Goal: Task Accomplishment & Management: Complete application form

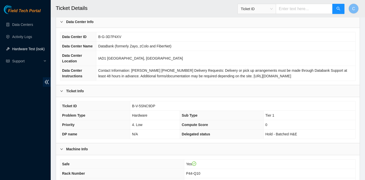
scroll to position [114, 0]
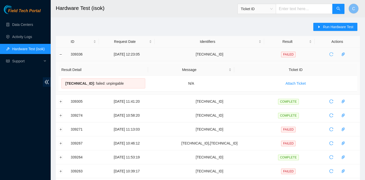
click at [333, 53] on icon "reload" at bounding box center [332, 54] width 4 height 4
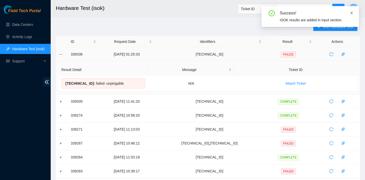
click at [352, 12] on icon "close" at bounding box center [352, 13] width 4 height 4
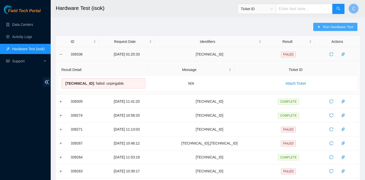
click at [317, 25] on icon "caret-right" at bounding box center [319, 27] width 4 height 4
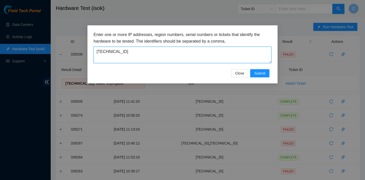
click at [195, 50] on textarea "23.202.158.83" at bounding box center [183, 55] width 178 height 16
drag, startPoint x: 195, startPoint y: 50, endPoint x: 102, endPoint y: 49, distance: 92.6
click at [102, 49] on textarea "23.202.158.83" at bounding box center [183, 55] width 178 height 16
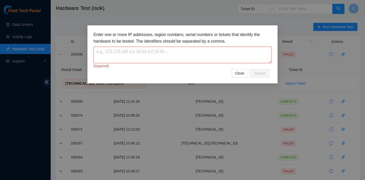
paste textarea "23.218.223.212"
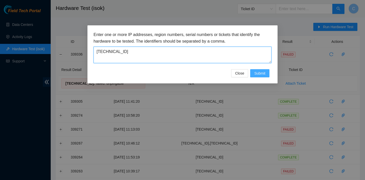
type textarea "23.218.223.212"
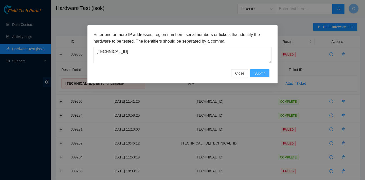
click at [256, 71] on span "Submit" at bounding box center [259, 73] width 11 height 6
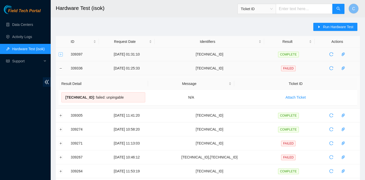
click at [59, 56] on button "Expand row" at bounding box center [61, 54] width 4 height 4
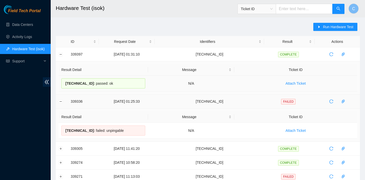
drag, startPoint x: 121, startPoint y: 83, endPoint x: 66, endPoint y: 81, distance: 54.8
click at [66, 81] on div "23.218.223.212 : passed: ok" at bounding box center [103, 83] width 84 height 10
copy div "23.218.223.212 : passed: ok"
click at [332, 99] on button "button" at bounding box center [331, 101] width 8 height 8
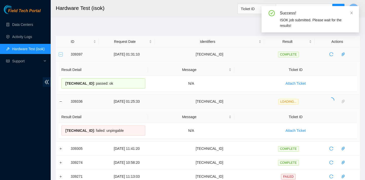
click at [60, 54] on button "Collapse row" at bounding box center [61, 54] width 4 height 4
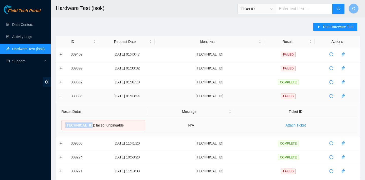
drag, startPoint x: 92, startPoint y: 125, endPoint x: 65, endPoint y: 124, distance: 26.4
click at [65, 124] on span "23.202.158.83 :" at bounding box center [80, 125] width 30 height 4
copy span "[TECHNICAL_ID]"
click at [308, 11] on input "text" at bounding box center [304, 9] width 57 height 10
click at [319, 25] on icon "caret-right" at bounding box center [319, 27] width 4 height 4
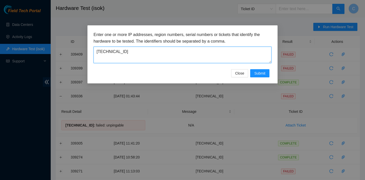
click at [192, 55] on textarea "[TECHNICAL_ID]" at bounding box center [183, 55] width 178 height 16
drag, startPoint x: 192, startPoint y: 55, endPoint x: 102, endPoint y: 53, distance: 90.0
click at [102, 53] on textarea "[TECHNICAL_ID]" at bounding box center [183, 55] width 178 height 16
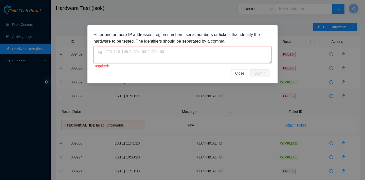
paste textarea "[TECHNICAL_ID]"
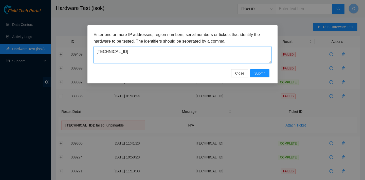
type textarea "[TECHNICAL_ID]"
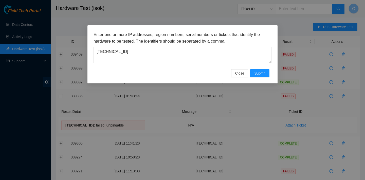
click at [260, 78] on div "Enter one or more IP addresses, region numbers, serial numbers or tickets that …" at bounding box center [182, 54] width 190 height 58
click at [260, 76] on button "Submit" at bounding box center [259, 73] width 19 height 8
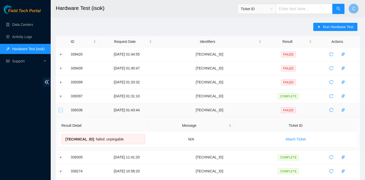
click at [62, 110] on button "Collapse row" at bounding box center [61, 110] width 4 height 4
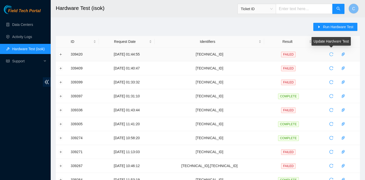
click at [332, 54] on icon "reload" at bounding box center [331, 54] width 4 height 4
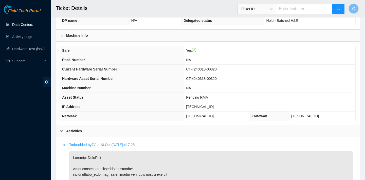
scroll to position [139, 0]
drag, startPoint x: 215, startPoint y: 106, endPoint x: 186, endPoint y: 105, distance: 28.7
click at [186, 105] on td "[TECHNICAL_ID]" at bounding box center [269, 106] width 171 height 9
copy span "[TECHNICAL_ID]"
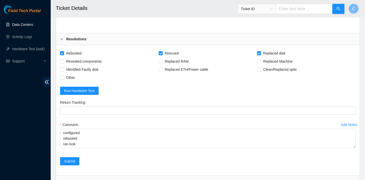
scroll to position [1827, 0]
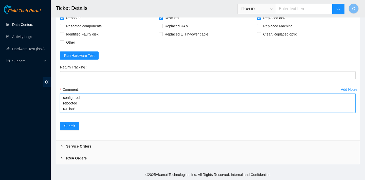
click at [81, 110] on textarea "verified SN replaced old disk with new disk SN: WCC136KTJRF rebooted rescued re…" at bounding box center [208, 103] width 296 height 19
paste textarea "23.218.223.212 : passed: ok"
type textarea "verified SN replaced old disk with new disk SN: WCC136KTJRF rebooted rescued re…"
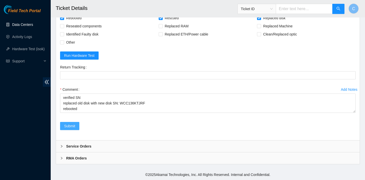
click at [70, 127] on span "Submit" at bounding box center [69, 126] width 11 height 6
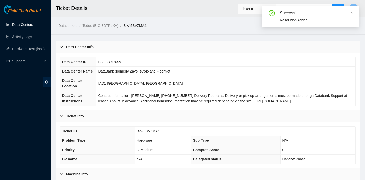
click at [353, 14] on icon "close" at bounding box center [352, 13] width 4 height 4
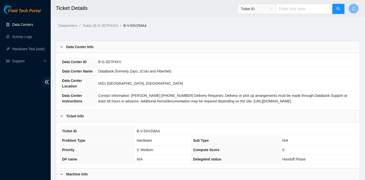
scroll to position [147, 0]
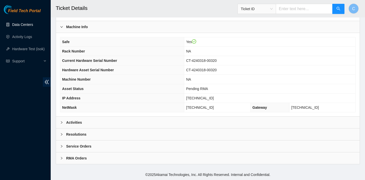
click at [196, 117] on div "Activities" at bounding box center [208, 123] width 304 height 12
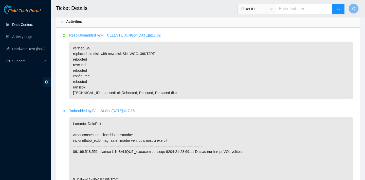
scroll to position [240, 0]
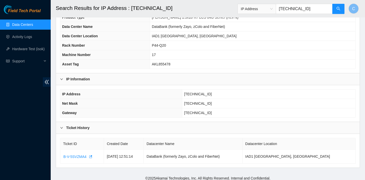
scroll to position [58, 0]
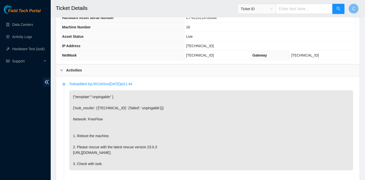
scroll to position [201, 0]
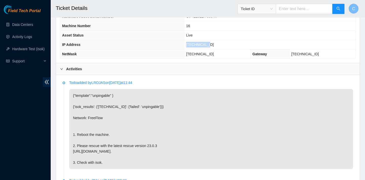
drag, startPoint x: 215, startPoint y: 43, endPoint x: 189, endPoint y: 42, distance: 25.9
click at [189, 42] on tr "IP Address 23.73.204.83" at bounding box center [207, 44] width 295 height 9
copy tr "[TECHNICAL_ID]"
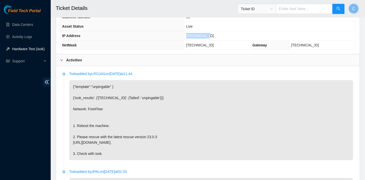
scroll to position [210, 0]
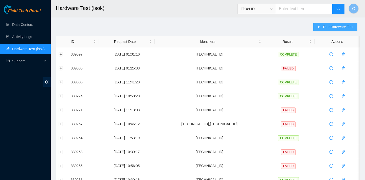
click at [319, 24] on button "Run Hardware Test" at bounding box center [335, 27] width 44 height 8
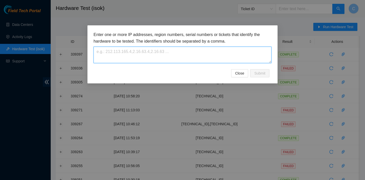
click at [200, 49] on textarea at bounding box center [183, 55] width 178 height 16
paste textarea "[TECHNICAL_ID]"
type textarea "23.73.204.83"
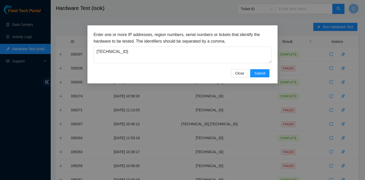
click at [259, 78] on div "Enter one or more IP addresses, region numbers, serial numbers or tickets that …" at bounding box center [182, 54] width 190 height 58
click at [257, 73] on span "Submit" at bounding box center [259, 73] width 11 height 6
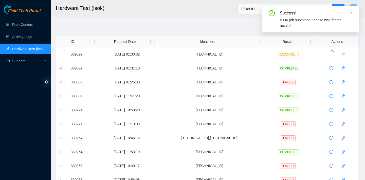
click at [352, 12] on icon "close" at bounding box center [352, 13] width 4 height 4
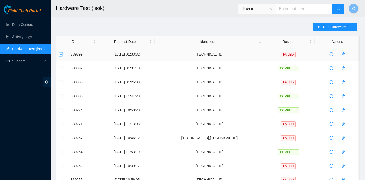
click at [61, 52] on button "Expand row" at bounding box center [61, 54] width 4 height 4
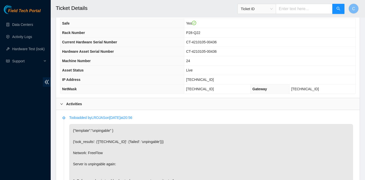
scroll to position [165, 0]
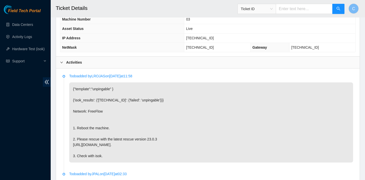
scroll to position [210, 0]
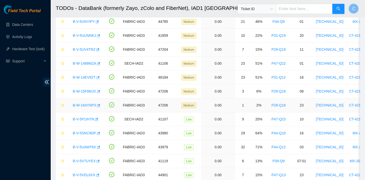
scroll to position [79, 0]
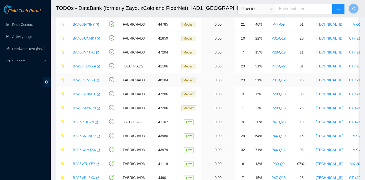
click at [100, 80] on button "button" at bounding box center [98, 80] width 4 height 8
click at [99, 53] on icon "button" at bounding box center [98, 53] width 4 height 4
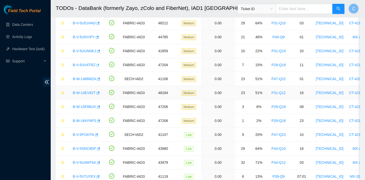
scroll to position [64, 0]
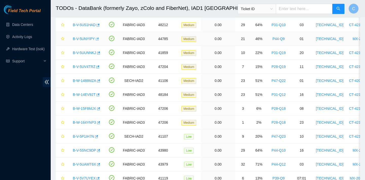
click at [98, 38] on icon "button" at bounding box center [97, 39] width 4 height 4
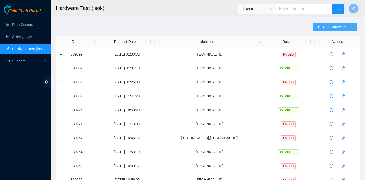
click at [322, 29] on button "Run Hardware Test" at bounding box center [335, 27] width 44 height 8
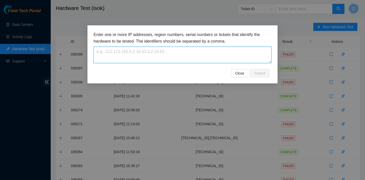
click at [183, 52] on textarea at bounding box center [183, 55] width 178 height 16
paste textarea "23.202.158.83"
type textarea "23.202.158.83"
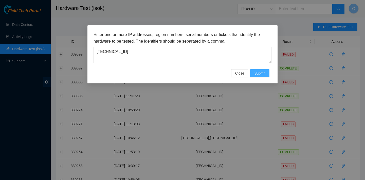
click at [262, 74] on span "Submit" at bounding box center [259, 73] width 11 height 6
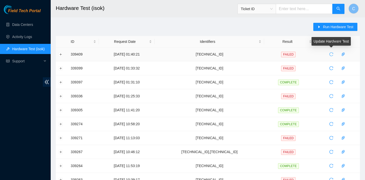
click at [334, 51] on button "button" at bounding box center [331, 54] width 8 height 8
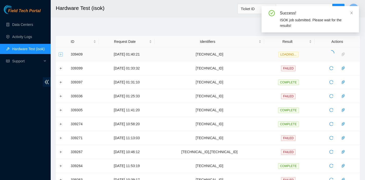
click at [61, 56] on button "Expand row" at bounding box center [61, 54] width 4 height 4
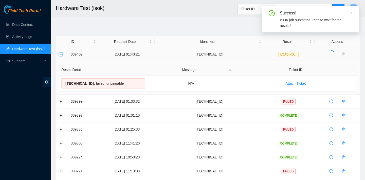
click at [61, 56] on button "Collapse row" at bounding box center [61, 54] width 4 height 4
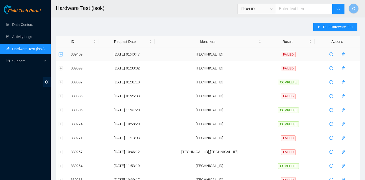
click at [61, 53] on button "Expand row" at bounding box center [61, 54] width 4 height 4
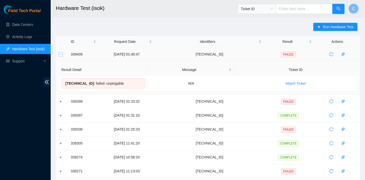
click at [61, 53] on button "Collapse row" at bounding box center [61, 54] width 4 height 4
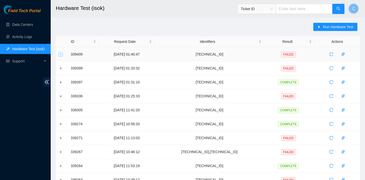
click at [62, 56] on button "Expand row" at bounding box center [61, 54] width 4 height 4
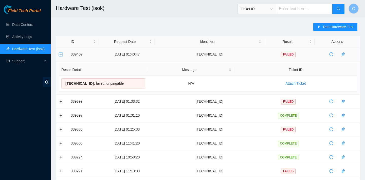
click at [62, 56] on button "Collapse row" at bounding box center [61, 54] width 4 height 4
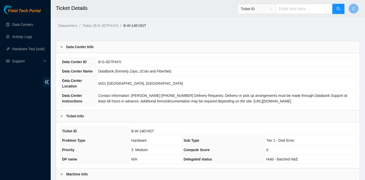
scroll to position [147, 0]
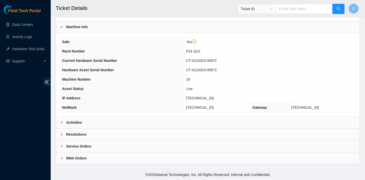
click at [175, 119] on div "Activities" at bounding box center [208, 123] width 304 height 12
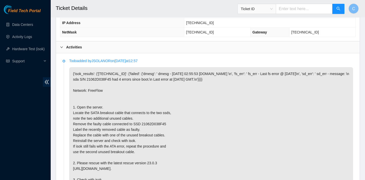
scroll to position [255, 0]
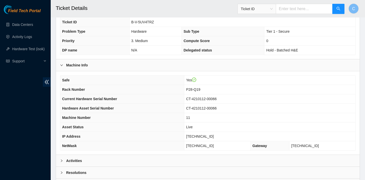
scroll to position [141, 0]
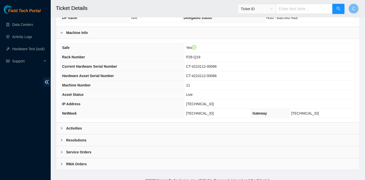
click at [142, 129] on div "Activities" at bounding box center [208, 128] width 304 height 12
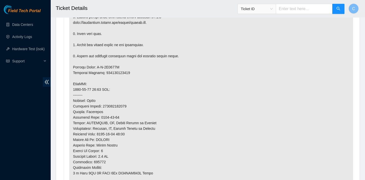
scroll to position [347, 0]
drag, startPoint x: 130, startPoint y: 105, endPoint x: 103, endPoint y: 103, distance: 26.9
click at [103, 103] on p at bounding box center [211, 83] width 284 height 281
copy p "450826216458"
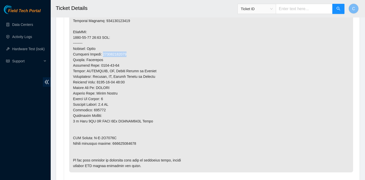
scroll to position [416, 0]
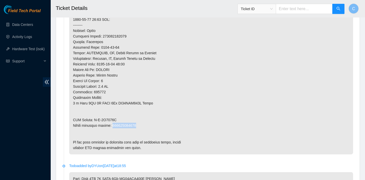
drag, startPoint x: 142, startPoint y: 126, endPoint x: 113, endPoint y: 126, distance: 28.7
click at [113, 126] on p at bounding box center [211, 13] width 284 height 281
copy p "450826216469"
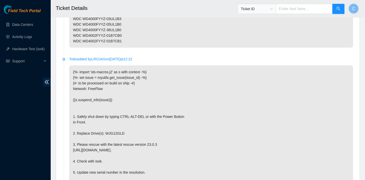
scroll to position [971, 0]
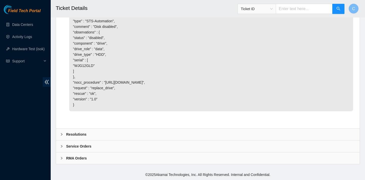
click at [118, 135] on div "Resolutions" at bounding box center [208, 135] width 304 height 12
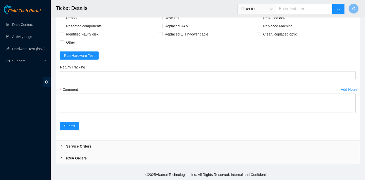
scroll to position [1072, 0]
click at [72, 22] on span "Rebooted" at bounding box center [74, 18] width 20 height 8
click at [64, 20] on input "Rebooted" at bounding box center [62, 18] width 4 height 4
checkbox input "true"
click at [172, 22] on span "Rescued" at bounding box center [172, 18] width 18 height 8
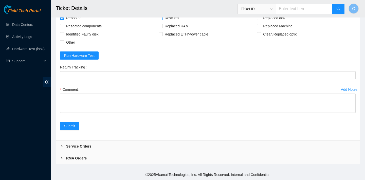
click at [162, 20] on input "Rescued" at bounding box center [161, 18] width 4 height 4
checkbox input "true"
click at [270, 22] on span "Replaced disk" at bounding box center [274, 18] width 26 height 8
click at [261, 20] on input "Replaced disk" at bounding box center [259, 18] width 4 height 4
checkbox input "true"
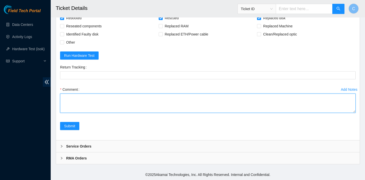
click at [126, 113] on textarea "Comment" at bounding box center [208, 103] width 296 height 19
type textarea "c"
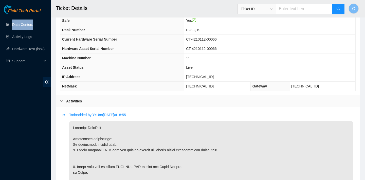
scroll to position [116, 0]
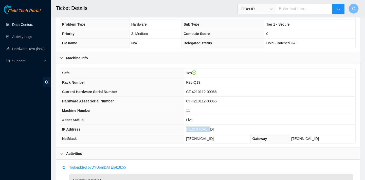
drag, startPoint x: 217, startPoint y: 129, endPoint x: 194, endPoint y: 128, distance: 22.8
click at [194, 128] on td "23.73.205.14" at bounding box center [269, 129] width 171 height 9
copy span "23.73.205.14"
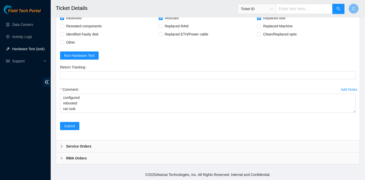
scroll to position [1101, 0]
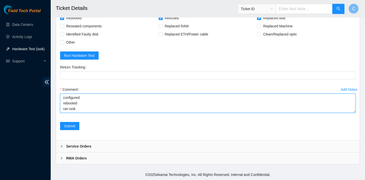
click at [87, 110] on textarea "verified SN replaced old disk with new disk SN: Y9POK39LFJKA rebooted rescued r…" at bounding box center [208, 103] width 296 height 19
paste textarea "23.73.205.14 : passed: ok"
type textarea "verified SN replaced old disk with new disk SN: Y9POK39LFJKA rebooted rescued r…"
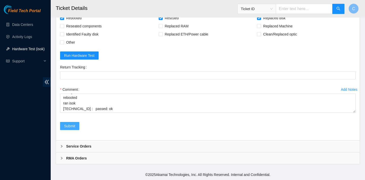
click at [75, 125] on span "Submit" at bounding box center [69, 126] width 11 height 6
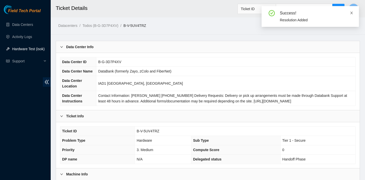
click at [352, 11] on span at bounding box center [352, 13] width 4 height 4
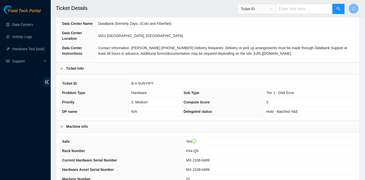
scroll to position [118, 0]
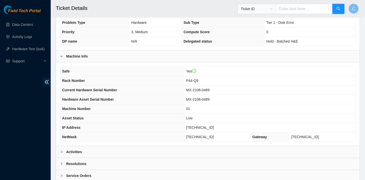
click at [160, 153] on div "Activities" at bounding box center [208, 152] width 304 height 12
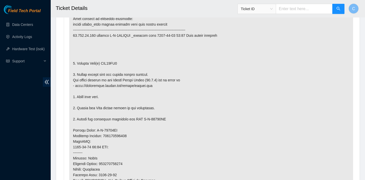
scroll to position [279, 0]
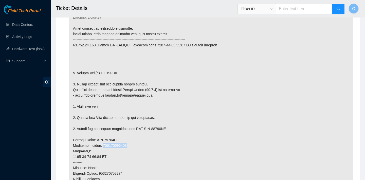
drag, startPoint x: 133, startPoint y: 145, endPoint x: 105, endPoint y: 144, distance: 27.1
click at [105, 144] on p at bounding box center [211, 146] width 284 height 270
copy p "463470047490"
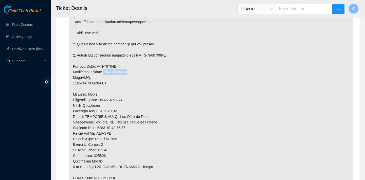
scroll to position [367, 0]
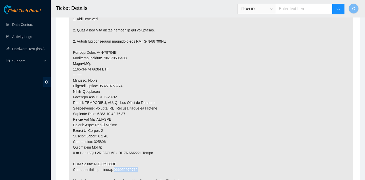
drag, startPoint x: 140, startPoint y: 168, endPoint x: 114, endPoint y: 168, distance: 25.9
click at [114, 168] on p at bounding box center [211, 58] width 284 height 270
copy p "463470047505"
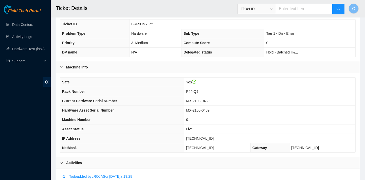
scroll to position [107, 0]
drag, startPoint x: 216, startPoint y: 135, endPoint x: 190, endPoint y: 134, distance: 26.4
click at [190, 134] on td "[TECHNICAL_ID]" at bounding box center [269, 138] width 171 height 9
copy span "[TECHNICAL_ID]"
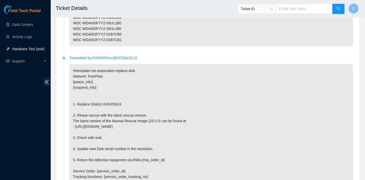
scroll to position [909, 0]
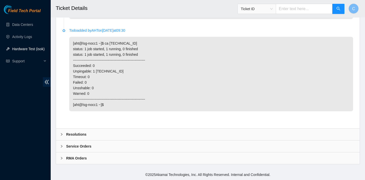
click at [86, 130] on div "Resolutions" at bounding box center [208, 135] width 304 height 12
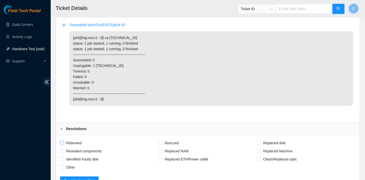
click at [79, 147] on span "Rebooted" at bounding box center [74, 143] width 20 height 8
click at [64, 145] on input "Rebooted" at bounding box center [62, 143] width 4 height 4
checkbox input "true"
click at [169, 147] on span "Rescued" at bounding box center [172, 143] width 18 height 8
click at [162, 145] on input "Rescued" at bounding box center [161, 143] width 4 height 4
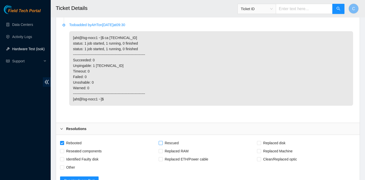
checkbox input "true"
click at [284, 147] on span "Replaced disk" at bounding box center [274, 143] width 26 height 8
click at [261, 145] on input "Replaced disk" at bounding box center [259, 143] width 4 height 4
checkbox input "true"
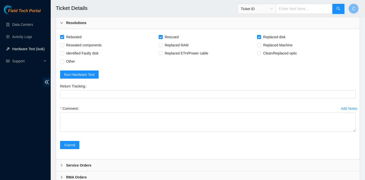
scroll to position [1040, 0]
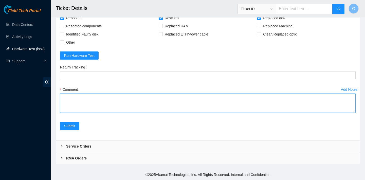
click at [122, 101] on textarea "Comment" at bounding box center [208, 103] width 296 height 19
paste textarea "[TECHNICAL_ID] : passed: ok"
type textarea "verified SN replaced old disk with new disk SN: 1657K24GFJKA rebooted rescued r…"
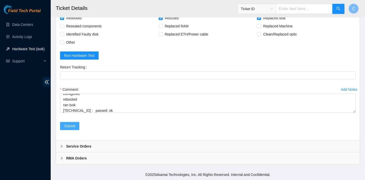
click at [74, 123] on span "Submit" at bounding box center [69, 126] width 11 height 6
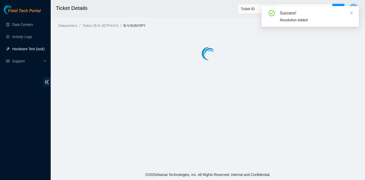
scroll to position [0, 0]
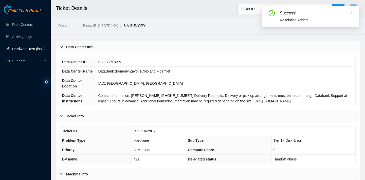
click at [353, 12] on icon "close" at bounding box center [352, 13] width 4 height 4
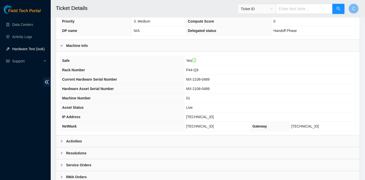
scroll to position [119, 0]
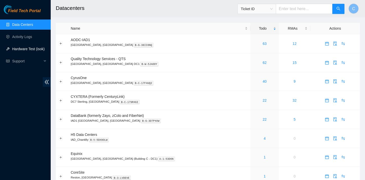
click at [35, 51] on link "Hardware Test (isok)" at bounding box center [28, 49] width 32 height 4
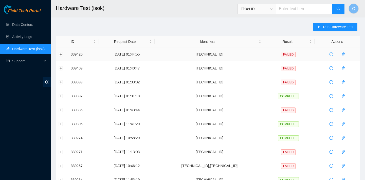
click at [331, 52] on icon "reload" at bounding box center [331, 54] width 4 height 4
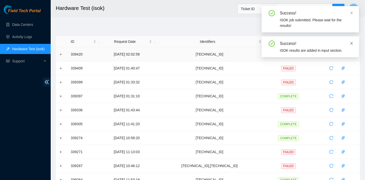
click at [350, 43] on icon "close" at bounding box center [352, 44] width 4 height 4
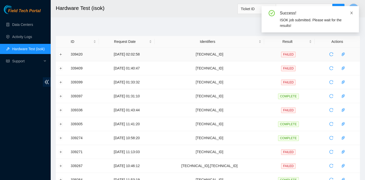
click at [353, 13] on icon "close" at bounding box center [352, 13] width 4 height 4
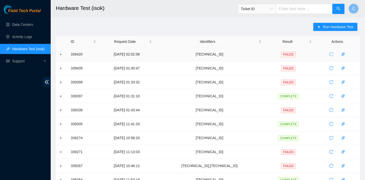
click at [332, 53] on icon "reload" at bounding box center [331, 54] width 4 height 4
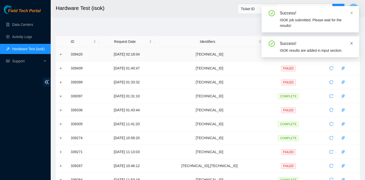
click at [351, 42] on icon "close" at bounding box center [352, 44] width 4 height 4
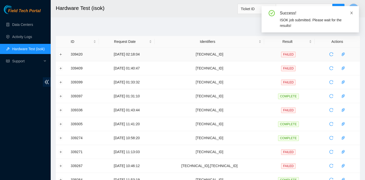
click at [351, 11] on icon "close" at bounding box center [352, 13] width 4 height 4
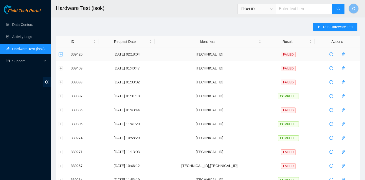
click at [61, 55] on button "Expand row" at bounding box center [61, 54] width 4 height 4
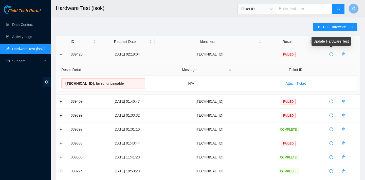
click at [331, 54] on icon "reload" at bounding box center [331, 54] width 4 height 4
click at [328, 54] on span "reload" at bounding box center [332, 54] width 8 height 4
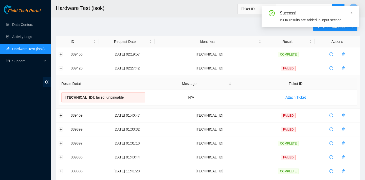
click at [352, 11] on span at bounding box center [352, 13] width 4 height 4
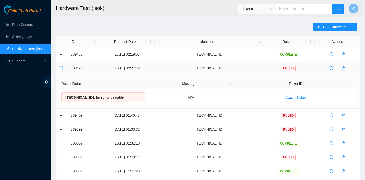
click at [60, 68] on button "Collapse row" at bounding box center [61, 68] width 4 height 4
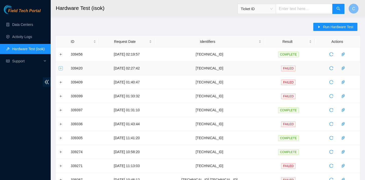
click at [60, 68] on button "Expand row" at bounding box center [61, 68] width 4 height 4
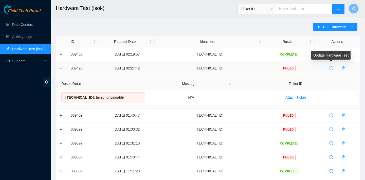
click at [332, 70] on icon "reload" at bounding box center [331, 68] width 4 height 4
click at [330, 69] on icon "reload" at bounding box center [331, 68] width 4 height 4
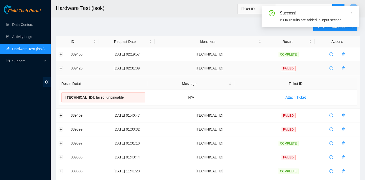
click at [331, 68] on icon "reload" at bounding box center [331, 68] width 4 height 4
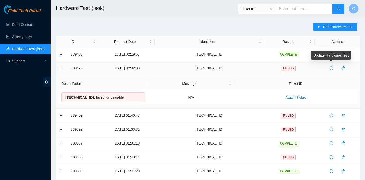
click at [332, 69] on icon "reload" at bounding box center [331, 68] width 4 height 4
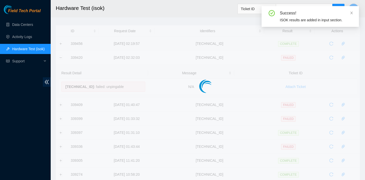
scroll to position [13, 0]
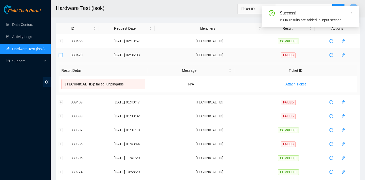
click at [61, 55] on button "Collapse row" at bounding box center [61, 55] width 4 height 4
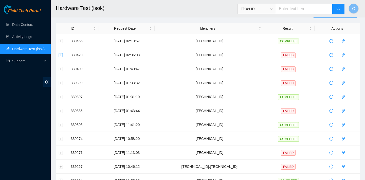
scroll to position [0, 0]
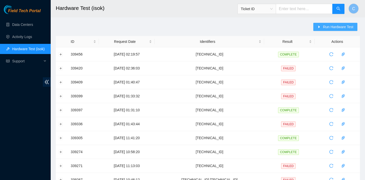
click at [329, 29] on span "Run Hardware Test" at bounding box center [338, 27] width 30 height 6
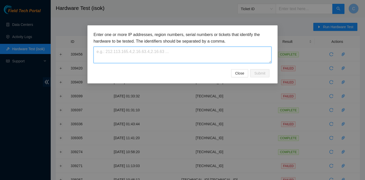
click at [220, 56] on textarea at bounding box center [183, 55] width 178 height 16
paste textarea "23.202.158.83"
type textarea "23.202.158.83"
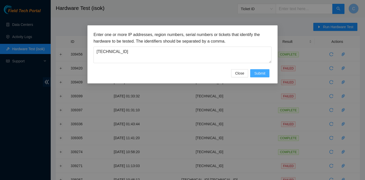
click at [263, 74] on span "Submit" at bounding box center [259, 73] width 11 height 6
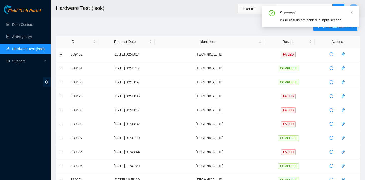
click at [353, 13] on icon "close" at bounding box center [352, 13] width 4 height 4
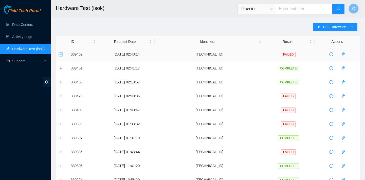
click at [61, 53] on button "Expand row" at bounding box center [61, 54] width 4 height 4
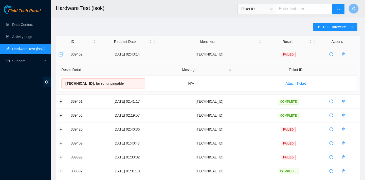
click at [62, 53] on button "Collapse row" at bounding box center [61, 54] width 4 height 4
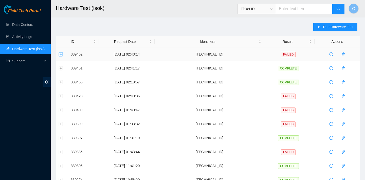
click at [62, 53] on button "Expand row" at bounding box center [61, 54] width 4 height 4
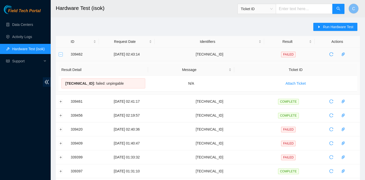
click at [62, 53] on button "Collapse row" at bounding box center [61, 54] width 4 height 4
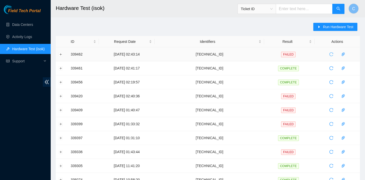
click at [332, 54] on icon "reload" at bounding box center [331, 54] width 4 height 4
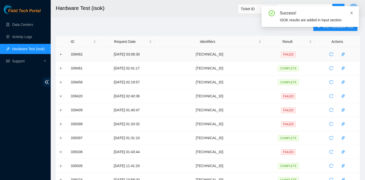
click at [351, 12] on icon "close" at bounding box center [352, 13] width 4 height 4
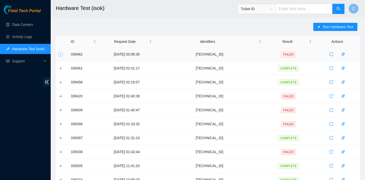
click at [61, 54] on button "Expand row" at bounding box center [61, 54] width 4 height 4
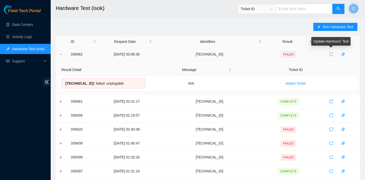
click at [332, 55] on icon "reload" at bounding box center [331, 54] width 4 height 4
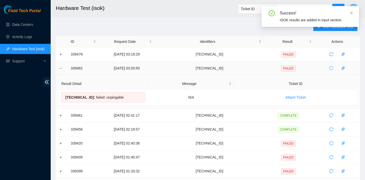
click at [332, 67] on icon "reload" at bounding box center [332, 68] width 4 height 4
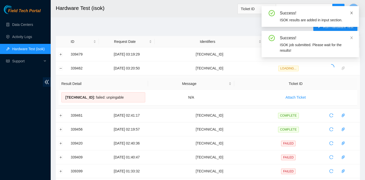
click at [351, 14] on icon "close" at bounding box center [352, 13] width 4 height 4
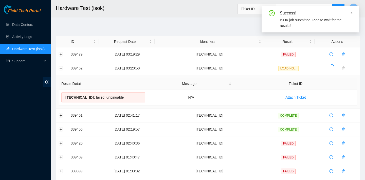
click at [352, 13] on icon "close" at bounding box center [351, 13] width 3 height 3
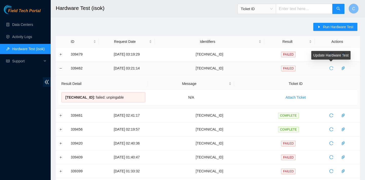
click at [331, 68] on icon "reload" at bounding box center [331, 68] width 4 height 4
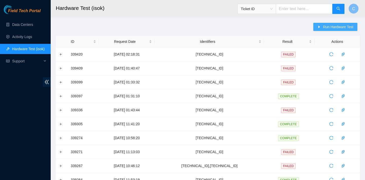
click at [322, 26] on button "Run Hardware Test" at bounding box center [335, 27] width 44 height 8
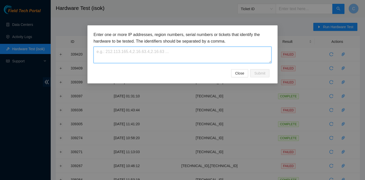
click at [215, 51] on textarea at bounding box center [183, 55] width 178 height 16
paste textarea "[TECHNICAL_ID]"
type textarea "[TECHNICAL_ID]"
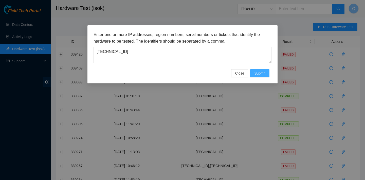
click at [263, 73] on span "Submit" at bounding box center [259, 73] width 11 height 6
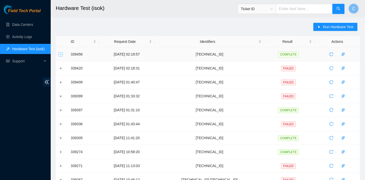
click at [60, 55] on button "Expand row" at bounding box center [61, 54] width 4 height 4
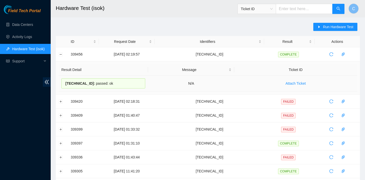
drag, startPoint x: 122, startPoint y: 85, endPoint x: 65, endPoint y: 84, distance: 56.3
click at [65, 84] on div "23.193.39.132 : passed: ok" at bounding box center [103, 83] width 84 height 10
copy div "23.193.39.132 : passed: ok"
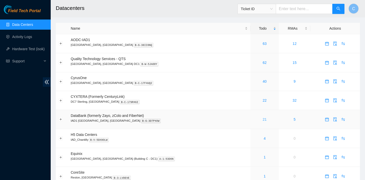
click at [263, 118] on link "21" at bounding box center [265, 119] width 4 height 4
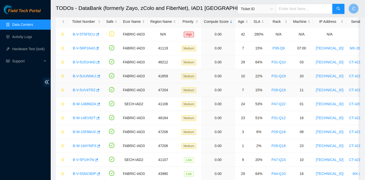
scroll to position [27, 0]
click at [99, 48] on button "button" at bounding box center [97, 48] width 4 height 8
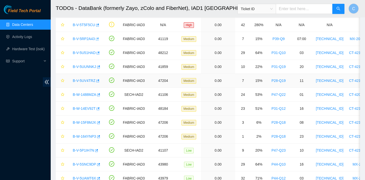
scroll to position [36, 0]
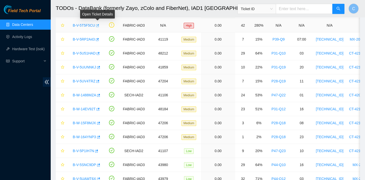
click at [98, 26] on icon "button" at bounding box center [97, 26] width 4 height 4
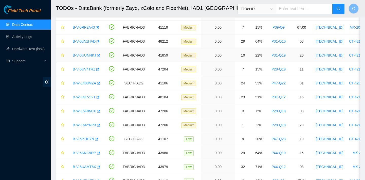
scroll to position [46, 0]
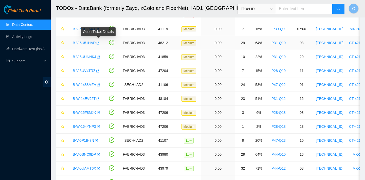
click at [99, 44] on icon "button" at bounding box center [98, 43] width 4 height 4
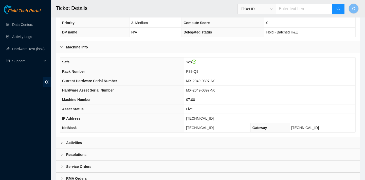
scroll to position [147, 0]
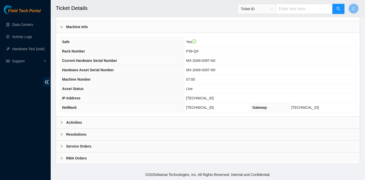
click at [161, 121] on div "Activities" at bounding box center [208, 123] width 304 height 12
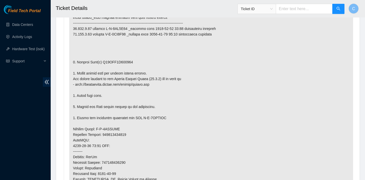
scroll to position [387, 0]
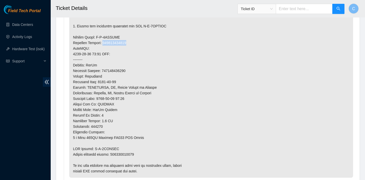
drag, startPoint x: 132, startPoint y: 42, endPoint x: 103, endPoint y: 42, distance: 28.7
click at [104, 42] on p at bounding box center [211, 39] width 284 height 275
copy p "473665216347"
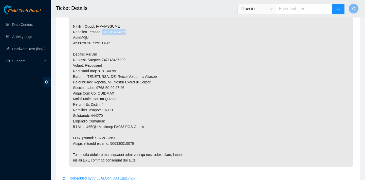
scroll to position [405, 0]
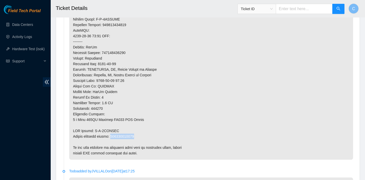
drag, startPoint x: 141, startPoint y: 135, endPoint x: 114, endPoint y: 135, distance: 26.9
click at [114, 135] on p at bounding box center [211, 21] width 284 height 275
copy p "473665216358"
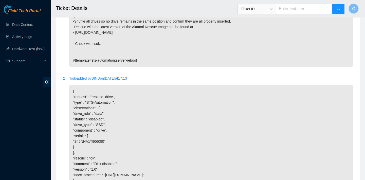
scroll to position [1214, 0]
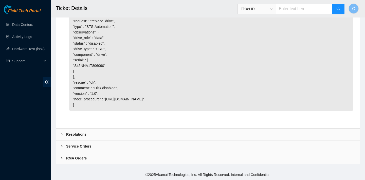
click at [109, 134] on div "Resolutions" at bounding box center [208, 135] width 304 height 12
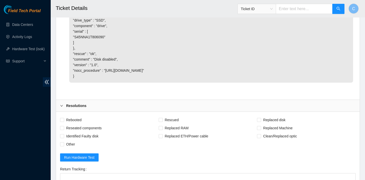
scroll to position [1294, 0]
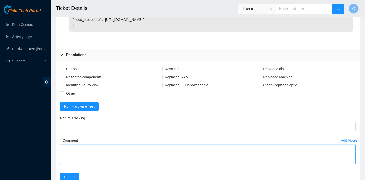
click at [98, 156] on textarea "Comment" at bounding box center [208, 154] width 296 height 19
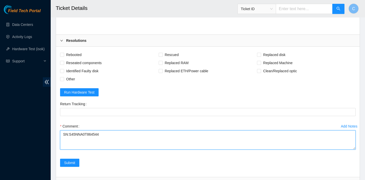
scroll to position [1294, 0]
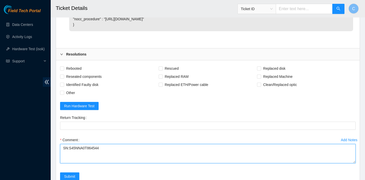
click at [63, 147] on textarea "SN:S45NNA0T864544" at bounding box center [208, 153] width 296 height 19
click at [63, 148] on textarea "SN:S45NNA0T864544" at bounding box center [208, 153] width 296 height 19
click at [63, 159] on textarea "verified SN replaced old disk with new disk SN:S45NNA0T864544" at bounding box center [208, 153] width 296 height 19
click at [155, 153] on textarea "verified SN replaced old disk with new disk SN:S45NNA0T864544" at bounding box center [208, 153] width 296 height 19
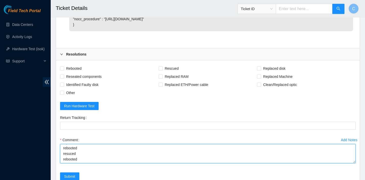
click at [72, 149] on textarea "verified SN replaced old disk with new disk SN:S45NNA0T864544 rebooted resuced …" at bounding box center [208, 153] width 296 height 19
click at [82, 157] on textarea "verified SN replaced old disk with new disk SN:S45NNA0T864544 rebooted rescued …" at bounding box center [208, 153] width 296 height 19
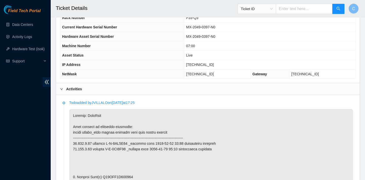
scroll to position [161, 0]
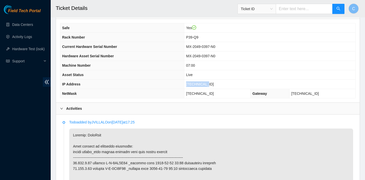
drag, startPoint x: 220, startPoint y: 84, endPoint x: 195, endPoint y: 84, distance: 24.9
click at [195, 84] on td "[TECHNICAL_ID]" at bounding box center [269, 84] width 171 height 9
copy span "[TECHNICAL_ID]"
drag, startPoint x: 224, startPoint y: 93, endPoint x: 193, endPoint y: 92, distance: 30.4
click at [193, 92] on td "[TECHNICAL_ID]" at bounding box center [217, 93] width 66 height 9
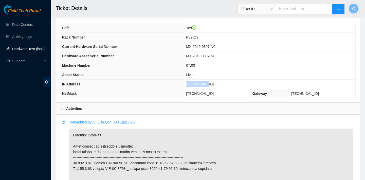
copy span "[TECHNICAL_ID]"
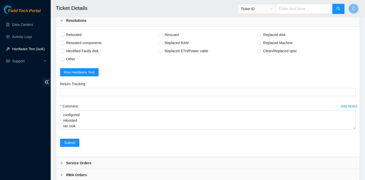
scroll to position [1329, 0]
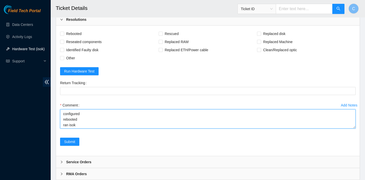
click at [219, 122] on textarea "verified SN replaced old disk with new disk SN:S45NNA0T864544 rebooted rescued …" at bounding box center [208, 118] width 296 height 19
click at [124, 126] on textarea "verified SN replaced old disk with new disk SN:S45NNA0T864544 rebooted rescued …" at bounding box center [208, 118] width 296 height 19
type textarea "verified SN replaced old disk with new disk SN:S45NNA0T864544 rebooted rescued …"
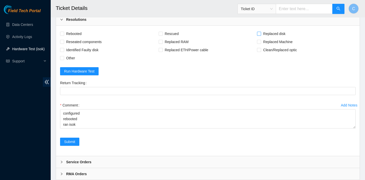
click at [260, 34] on input "Replaced disk" at bounding box center [259, 34] width 4 height 4
checkbox input "true"
click at [164, 32] on span "Rescued" at bounding box center [172, 34] width 18 height 8
click at [162, 32] on input "Rescued" at bounding box center [161, 34] width 4 height 4
checkbox input "true"
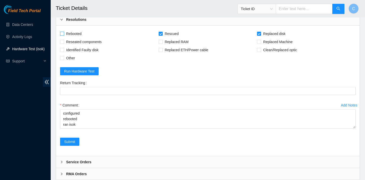
click at [75, 32] on span "Rebooted" at bounding box center [74, 34] width 20 height 8
click at [64, 32] on input "Rebooted" at bounding box center [62, 34] width 4 height 4
checkbox input "true"
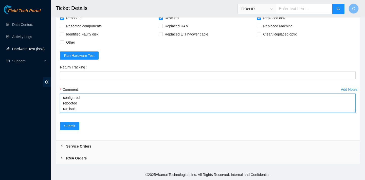
click at [79, 112] on textarea "verified SN replaced old disk with new disk SN:S45NNA0T864544 rebooted rescued …" at bounding box center [208, 103] width 296 height 19
paste textarea "[TECHNICAL_ID] : passed: ok N/A [TECHNICAL_ID] : failed: Permission denied"
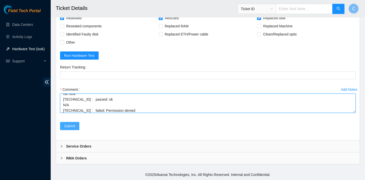
type textarea "verified SN replaced old disk with new disk SN:S45NNA0T864544 rebooted rescued …"
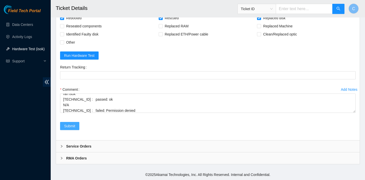
click at [72, 125] on span "Submit" at bounding box center [69, 126] width 11 height 6
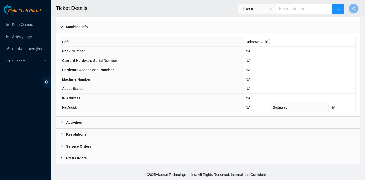
click at [128, 118] on div "Activities" at bounding box center [208, 123] width 304 height 12
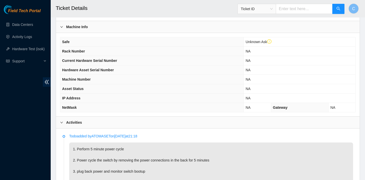
scroll to position [237, 0]
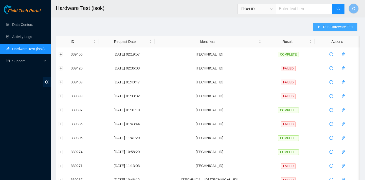
click at [328, 24] on span "Run Hardware Test" at bounding box center [338, 27] width 30 height 6
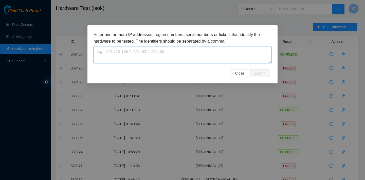
click at [185, 47] on textarea at bounding box center [183, 55] width 178 height 16
paste textarea "[TECHNICAL_ID]"
type textarea "[TECHNICAL_ID]"
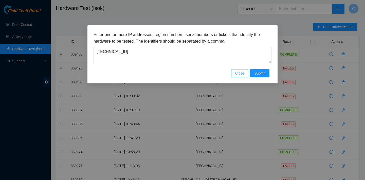
click at [238, 76] on button "Close" at bounding box center [239, 73] width 17 height 8
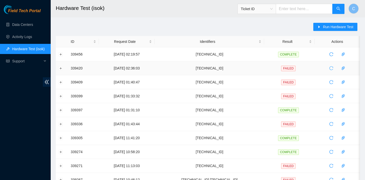
click at [333, 67] on icon "reload" at bounding box center [331, 68] width 4 height 4
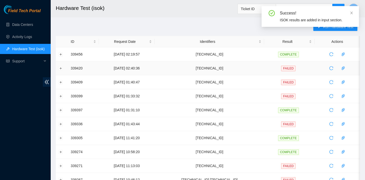
click at [320, 30] on div "Success! ISOK results are added in input section." at bounding box center [310, 18] width 97 height 25
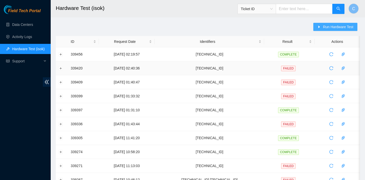
click at [337, 26] on span "Run Hardware Test" at bounding box center [338, 27] width 30 height 6
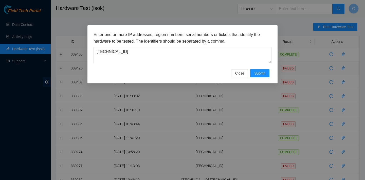
click at [264, 78] on div "Enter one or more IP addresses, region numbers, serial numbers or tickets that …" at bounding box center [182, 54] width 190 height 58
click at [260, 74] on span "Submit" at bounding box center [259, 73] width 11 height 6
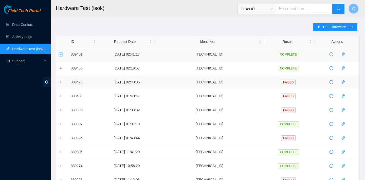
click at [60, 54] on button "Expand row" at bounding box center [61, 54] width 4 height 4
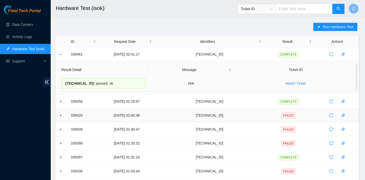
drag, startPoint x: 116, startPoint y: 83, endPoint x: 64, endPoint y: 82, distance: 52.2
click at [64, 82] on div "23.73.205.14 : passed: ok" at bounding box center [103, 83] width 84 height 10
copy div "23.73.205.14 : passed: ok"
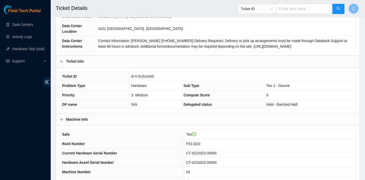
scroll to position [147, 0]
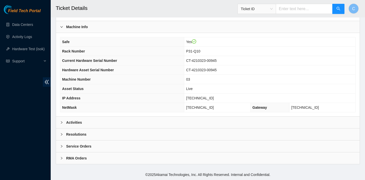
click at [171, 119] on div "Activities" at bounding box center [208, 123] width 304 height 12
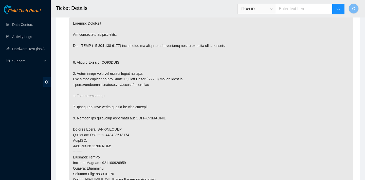
scroll to position [313, 0]
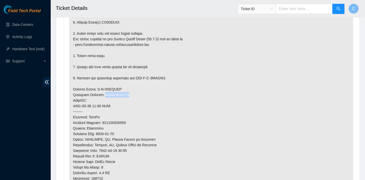
drag, startPoint x: 132, startPoint y: 95, endPoint x: 104, endPoint y: 95, distance: 27.6
click at [105, 95] on p at bounding box center [211, 103] width 284 height 253
copy p "473665209687"
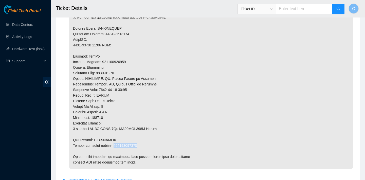
drag, startPoint x: 141, startPoint y: 144, endPoint x: 114, endPoint y: 143, distance: 26.7
click at [114, 143] on p at bounding box center [211, 42] width 284 height 253
copy p "473665209698"
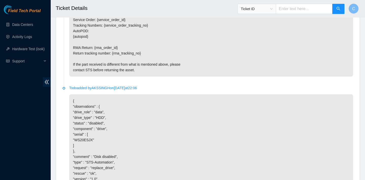
scroll to position [915, 0]
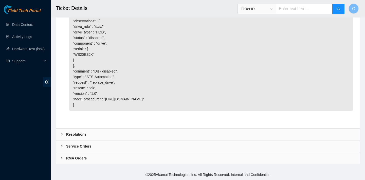
click at [140, 130] on div "Resolutions" at bounding box center [208, 135] width 304 height 12
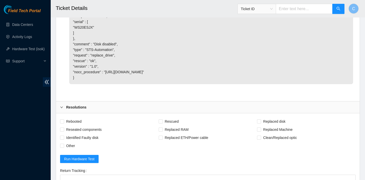
scroll to position [956, 0]
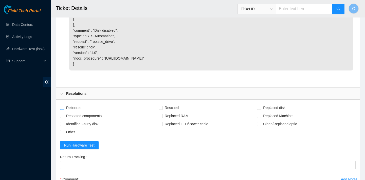
click at [75, 107] on span "Rebooted" at bounding box center [74, 108] width 20 height 8
click at [64, 107] on input "Rebooted" at bounding box center [62, 108] width 4 height 4
checkbox input "true"
click at [174, 105] on span "Rescued" at bounding box center [172, 108] width 18 height 8
click at [162, 106] on input "Rescued" at bounding box center [161, 108] width 4 height 4
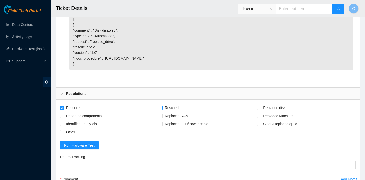
checkbox input "true"
click at [267, 107] on span "Replaced disk" at bounding box center [274, 108] width 26 height 8
click at [261, 107] on input "Replaced disk" at bounding box center [259, 108] width 4 height 4
checkbox input "true"
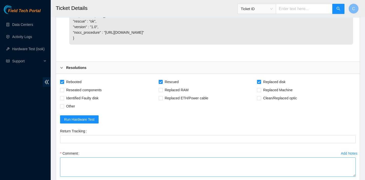
scroll to position [991, 0]
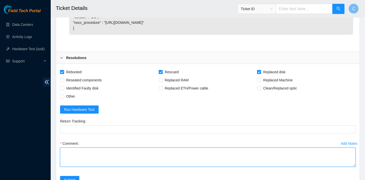
click at [138, 155] on textarea "Comment" at bounding box center [208, 157] width 296 height 19
click at [62, 150] on textarea "SN: Z5BBK0FJKA" at bounding box center [208, 157] width 296 height 19
click at [63, 150] on textarea "SN: Z5BBK0FJKA" at bounding box center [208, 157] width 296 height 19
click at [62, 151] on textarea "SN: Z5BBK0FJKA" at bounding box center [208, 157] width 296 height 19
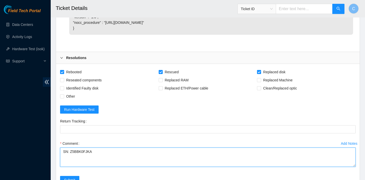
click at [64, 148] on textarea "SN: Z5BBK0FJKA" at bounding box center [208, 157] width 296 height 19
click at [63, 162] on textarea "verified SN replaced old disk with new disk SN: Z5BBK0FJKA" at bounding box center [208, 157] width 296 height 19
click at [147, 157] on textarea "verified SN replaced old disk with new disk SN: Z5BBK0FJKA" at bounding box center [208, 157] width 296 height 19
click at [93, 158] on textarea "verified SN replaced old disk with new disk SN: Z5BBK0FJKA rebooted rescued reb…" at bounding box center [208, 157] width 296 height 19
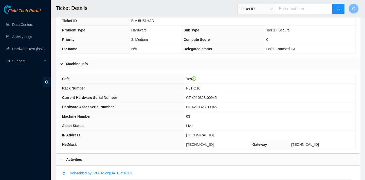
scroll to position [111, 0]
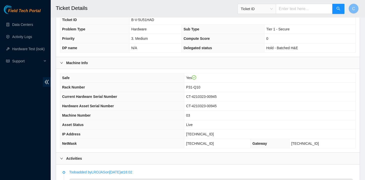
drag, startPoint x: 220, startPoint y: 131, endPoint x: 209, endPoint y: 131, distance: 11.2
click at [209, 131] on td "[TECHNICAL_ID]" at bounding box center [269, 134] width 171 height 9
drag, startPoint x: 216, startPoint y: 133, endPoint x: 192, endPoint y: 131, distance: 24.2
click at [192, 131] on td "[TECHNICAL_ID]" at bounding box center [269, 134] width 171 height 9
copy span "[TECHNICAL_ID]"
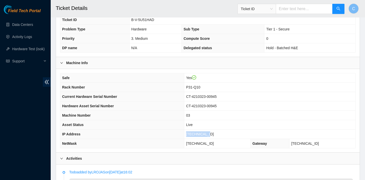
copy span "[TECHNICAL_ID]"
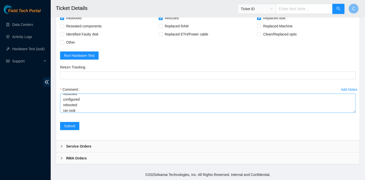
scroll to position [33, 0]
click at [81, 105] on textarea "verified SN replaced old disk with new disk SN: Z5BBK0FJKA rebooted rescued reb…" at bounding box center [208, 103] width 296 height 19
click at [68, 110] on textarea "verified SN replaced old disk with new disk SN: Z5BBK0FJKA rebooted rescued reb…" at bounding box center [208, 103] width 296 height 19
paste textarea "23.62.155.33 : passed: ok"
type textarea "verified SN replaced old disk with new disk SN: Z5BBK0FJKA rebooted rescued reb…"
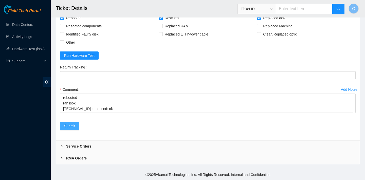
click at [74, 124] on span "Submit" at bounding box center [69, 126] width 11 height 6
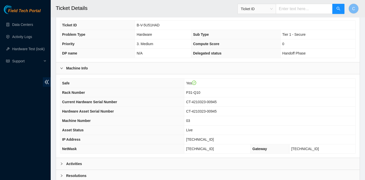
scroll to position [71, 0]
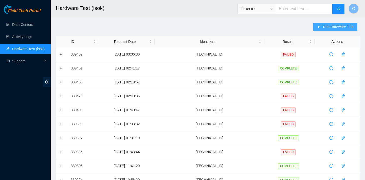
click at [343, 26] on span "Run Hardware Test" at bounding box center [338, 27] width 30 height 6
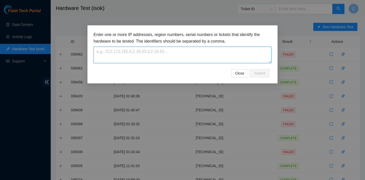
click at [213, 56] on textarea at bounding box center [183, 55] width 178 height 16
paste textarea "[TECHNICAL_ID]"
type textarea "[TECHNICAL_ID]"
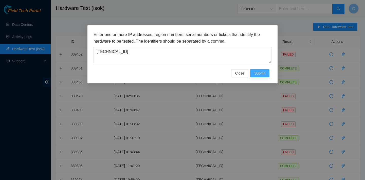
click at [261, 72] on span "Submit" at bounding box center [259, 73] width 11 height 6
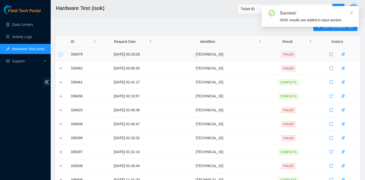
click at [62, 54] on button "Expand row" at bounding box center [61, 54] width 4 height 4
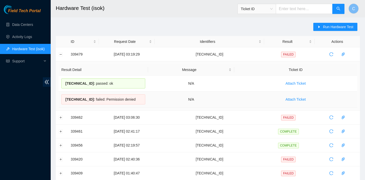
drag, startPoint x: 66, startPoint y: 82, endPoint x: 136, endPoint y: 99, distance: 72.0
click at [136, 99] on tbody "[TECHNICAL_ID] : passed: ok N/A Attach Ticket [TECHNICAL_ID] : failed: Permissi…" at bounding box center [208, 92] width 299 height 32
copy tbody "[TECHNICAL_ID] : passed: ok N/A Attach Ticket [TECHNICAL_ID] : failed: Permissi…"
click at [62, 52] on button "Collapse row" at bounding box center [61, 54] width 4 height 4
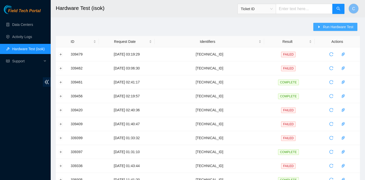
click at [317, 28] on icon "caret-right" at bounding box center [319, 27] width 4 height 4
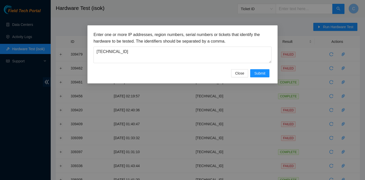
click at [196, 45] on div "Enter one or more IP addresses, region numbers, serial numbers or tickets that …" at bounding box center [183, 47] width 178 height 32
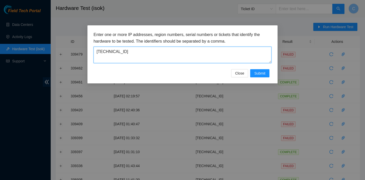
drag, startPoint x: 181, startPoint y: 50, endPoint x: 100, endPoint y: 47, distance: 80.7
click at [100, 47] on textarea "[TECHNICAL_ID]" at bounding box center [183, 55] width 178 height 16
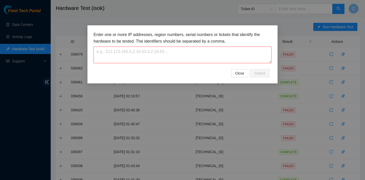
paste textarea "[TECHNICAL_ID]"
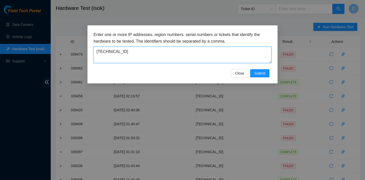
type textarea "[TECHNICAL_ID]"
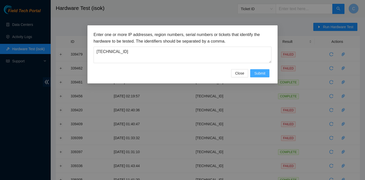
click at [262, 73] on span "Submit" at bounding box center [259, 73] width 11 height 6
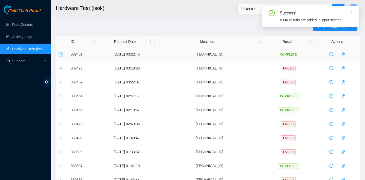
click at [62, 54] on button "Expand row" at bounding box center [61, 54] width 4 height 4
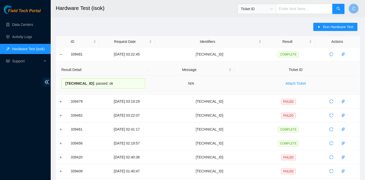
drag, startPoint x: 118, startPoint y: 81, endPoint x: 66, endPoint y: 80, distance: 52.3
click at [66, 80] on div "23.62.155.33 : passed: ok" at bounding box center [103, 83] width 84 height 10
copy div "23.62.155.33 : passed: ok"
click at [332, 116] on icon "reload" at bounding box center [331, 115] width 4 height 4
click at [333, 114] on icon "reload" at bounding box center [332, 116] width 4 height 4
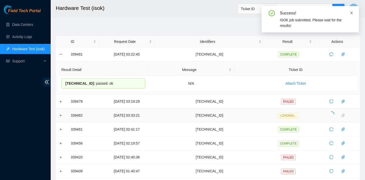
click at [352, 13] on icon "close" at bounding box center [351, 13] width 3 height 3
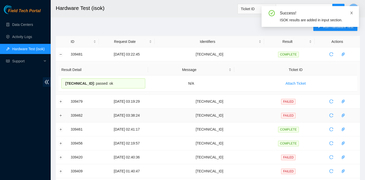
click at [351, 12] on icon "close" at bounding box center [351, 13] width 3 height 3
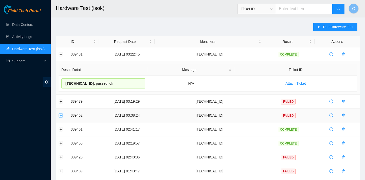
click at [60, 116] on button "Expand row" at bounding box center [61, 115] width 4 height 4
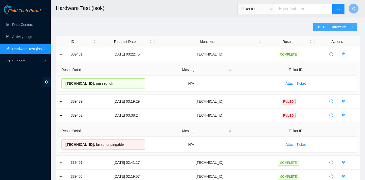
click at [321, 28] on button "Run Hardware Test" at bounding box center [335, 27] width 44 height 8
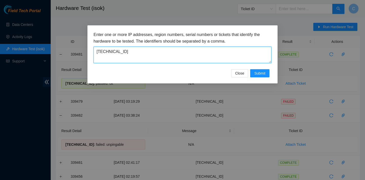
click at [188, 54] on textarea "[TECHNICAL_ID]" at bounding box center [183, 55] width 178 height 16
drag, startPoint x: 188, startPoint y: 54, endPoint x: 115, endPoint y: 53, distance: 73.3
click at [115, 53] on textarea "[TECHNICAL_ID]" at bounding box center [183, 55] width 178 height 16
drag, startPoint x: 115, startPoint y: 53, endPoint x: 93, endPoint y: 53, distance: 21.8
click at [93, 53] on div "Enter one or more IP addresses, region numbers, serial numbers or tickets that …" at bounding box center [182, 54] width 190 height 58
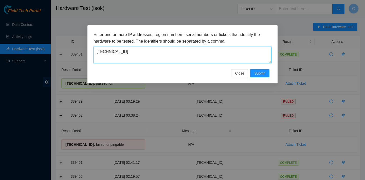
click at [96, 52] on textarea "[TECHNICAL_ID]" at bounding box center [183, 55] width 178 height 16
drag, startPoint x: 96, startPoint y: 52, endPoint x: 139, endPoint y: 51, distance: 43.1
click at [139, 51] on textarea "[TECHNICAL_ID]" at bounding box center [183, 55] width 178 height 16
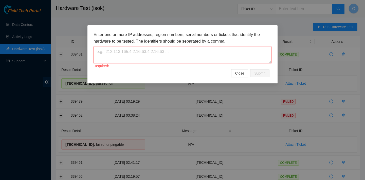
paste textarea "[TECHNICAL_ID]"
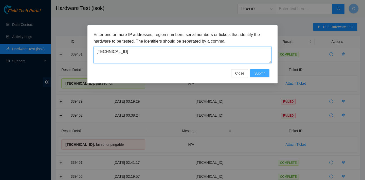
type textarea "[TECHNICAL_ID]"
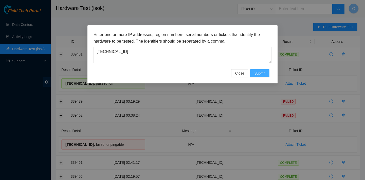
click at [257, 74] on span "Submit" at bounding box center [259, 73] width 11 height 6
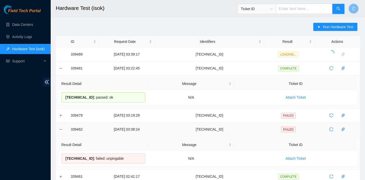
click at [58, 130] on td at bounding box center [62, 129] width 12 height 14
click at [61, 130] on button "Collapse row" at bounding box center [61, 129] width 4 height 4
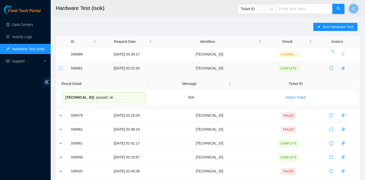
click at [61, 69] on button "Collapse row" at bounding box center [61, 68] width 4 height 4
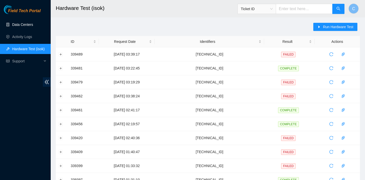
click at [27, 27] on link "Data Centers" at bounding box center [22, 25] width 21 height 4
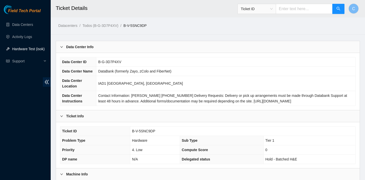
scroll to position [114, 0]
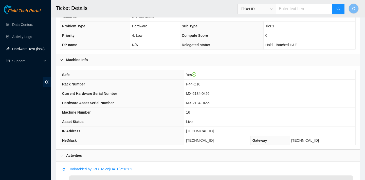
click at [213, 130] on span "[TECHNICAL_ID]" at bounding box center [200, 131] width 28 height 4
drag, startPoint x: 215, startPoint y: 130, endPoint x: 189, endPoint y: 130, distance: 25.4
click at [189, 130] on td "[TECHNICAL_ID]" at bounding box center [269, 131] width 171 height 9
copy span "[TECHNICAL_ID]"
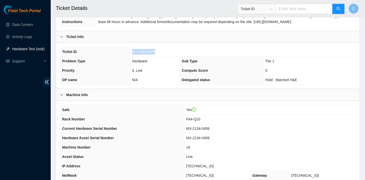
drag, startPoint x: 165, startPoint y: 52, endPoint x: 133, endPoint y: 52, distance: 32.5
click at [133, 52] on td "B-V-5SNC9DP" at bounding box center [242, 51] width 225 height 9
copy span "B-V-5SNC9DP"
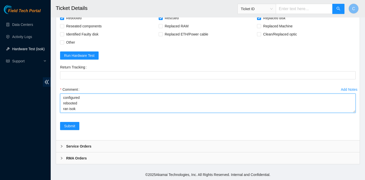
scroll to position [45, 0]
drag, startPoint x: 62, startPoint y: 97, endPoint x: 81, endPoint y: 115, distance: 26.2
click at [81, 115] on div "Comment verified SN replaced old disk SN: EJ0CN9549I100CT26 with new disk SN: 2…" at bounding box center [208, 100] width 296 height 30
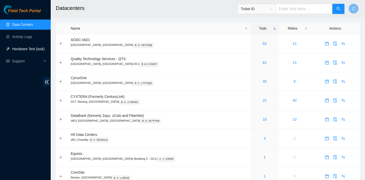
click at [36, 49] on link "Hardware Test (isok)" at bounding box center [28, 49] width 32 height 4
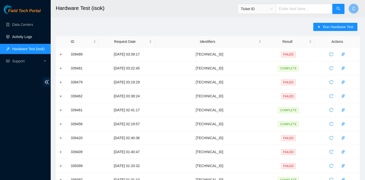
click at [31, 36] on link "Activity Logs" at bounding box center [22, 37] width 20 height 4
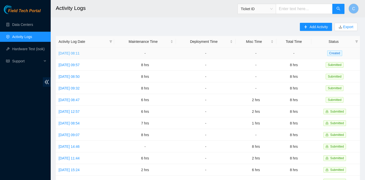
click at [80, 51] on link "[DATE] 08:11" at bounding box center [69, 53] width 21 height 4
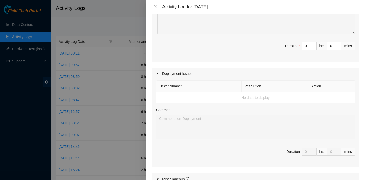
scroll to position [636, 0]
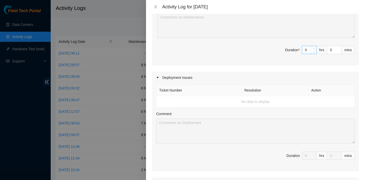
type input "1"
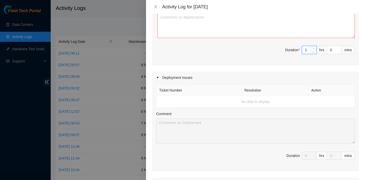
click at [311, 51] on span "Increase Value" at bounding box center [314, 48] width 6 height 5
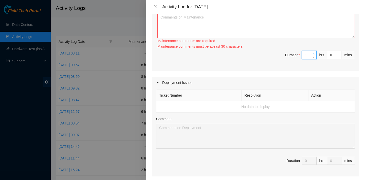
type input "2"
click at [312, 56] on span "Increase Value" at bounding box center [314, 53] width 6 height 5
type input "3"
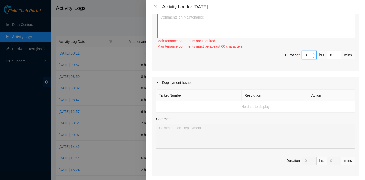
click at [312, 56] on span "Increase Value" at bounding box center [314, 53] width 6 height 5
type input "2"
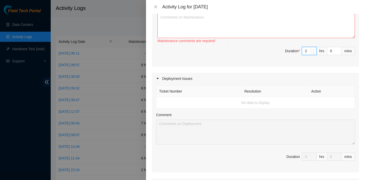
click at [312, 55] on span "Decrease Value" at bounding box center [314, 53] width 6 height 3
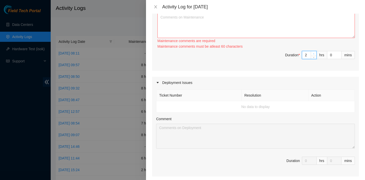
type input "3"
click at [313, 55] on span "up" at bounding box center [313, 53] width 3 height 3
type input "4"
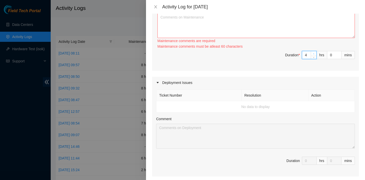
click at [313, 55] on span "up" at bounding box center [313, 53] width 3 height 3
type input "5"
click at [313, 56] on span "Increase Value" at bounding box center [314, 53] width 6 height 5
type input "6"
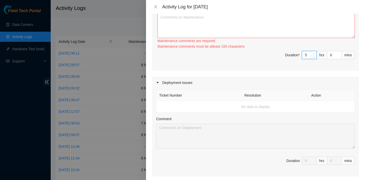
type input "6"
click at [313, 55] on span "up" at bounding box center [313, 53] width 3 height 3
type input "7"
click at [313, 55] on span "up" at bounding box center [313, 53] width 3 height 3
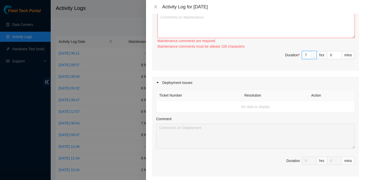
type input "8"
click at [313, 55] on span "up" at bounding box center [313, 53] width 3 height 3
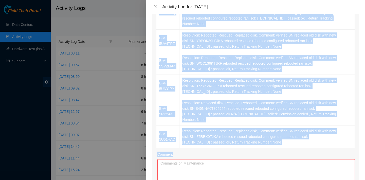
scroll to position [493, 0]
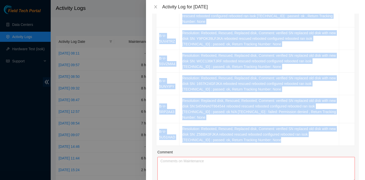
drag, startPoint x: 158, startPoint y: 111, endPoint x: 244, endPoint y: 157, distance: 97.7
copy tbody "B-W-150IVMA Resolution: Rebooted, Rescued, Comment: verified SN rebooted rescue…"
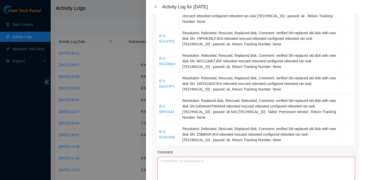
click at [230, 171] on textarea "Comment" at bounding box center [256, 169] width 198 height 25
paste textarea "B-W-150IVMA Resolution: Rebooted, Rescued, Comment: verified SN rebooted rescue…"
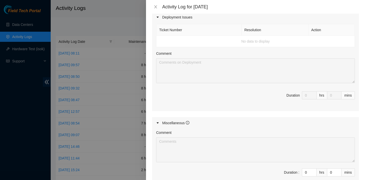
scroll to position [771, 0]
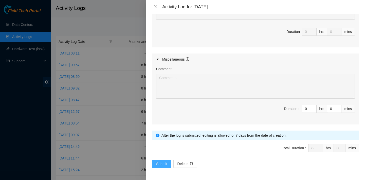
type textarea "B-W-150IVMA Resolution: Rebooted, Rescued, Comment: verified SN rebooted rescue…"
click at [160, 162] on span "Submit" at bounding box center [161, 164] width 11 height 6
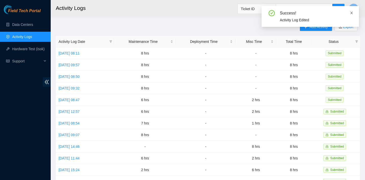
click at [352, 11] on span at bounding box center [352, 13] width 4 height 4
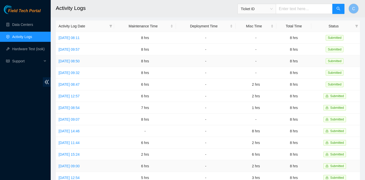
scroll to position [0, 0]
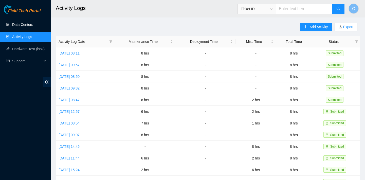
click at [33, 24] on link "Data Centers" at bounding box center [22, 25] width 21 height 4
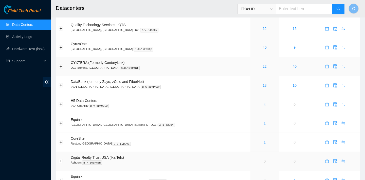
scroll to position [0, 0]
